Goal: Task Accomplishment & Management: Use online tool/utility

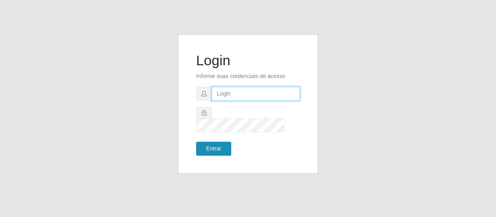
type input "[EMAIL_ADDRESS][DOMAIN_NAME]"
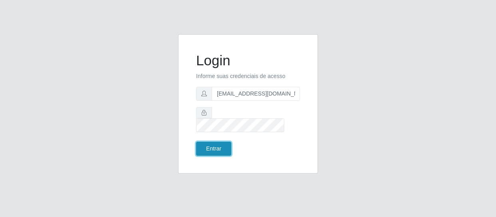
click at [216, 147] on button "Entrar" at bounding box center [213, 149] width 35 height 14
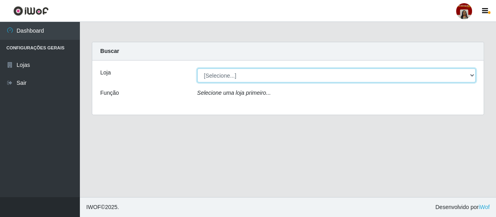
click at [472, 74] on select "[Selecione...] Mar Vermelho - Loja 04" at bounding box center [336, 76] width 278 height 14
select select "251"
click at [197, 69] on select "[Selecione...] Mar Vermelho - Loja 04" at bounding box center [336, 76] width 278 height 14
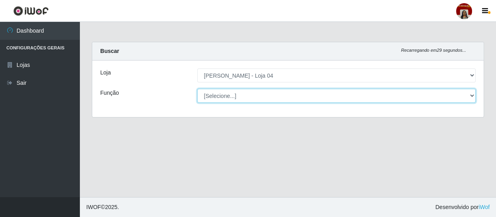
click at [472, 97] on select "[Selecione...] ASG ASG + ASG ++ Auxiliar de Depósito Auxiliar de Depósito + Aux…" at bounding box center [336, 96] width 278 height 14
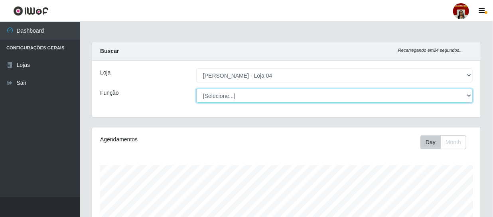
scroll to position [166, 389]
select select "22"
click at [196, 89] on select "[Selecione...] ASG ASG + ASG ++ Auxiliar de Depósito Auxiliar de Depósito + Aux…" at bounding box center [334, 96] width 277 height 14
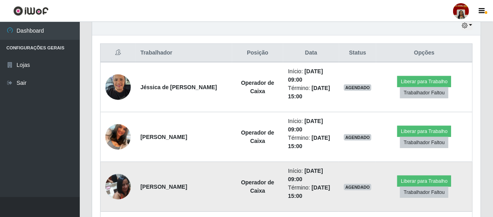
scroll to position [142, 0]
